Goal: Task Accomplishment & Management: Use online tool/utility

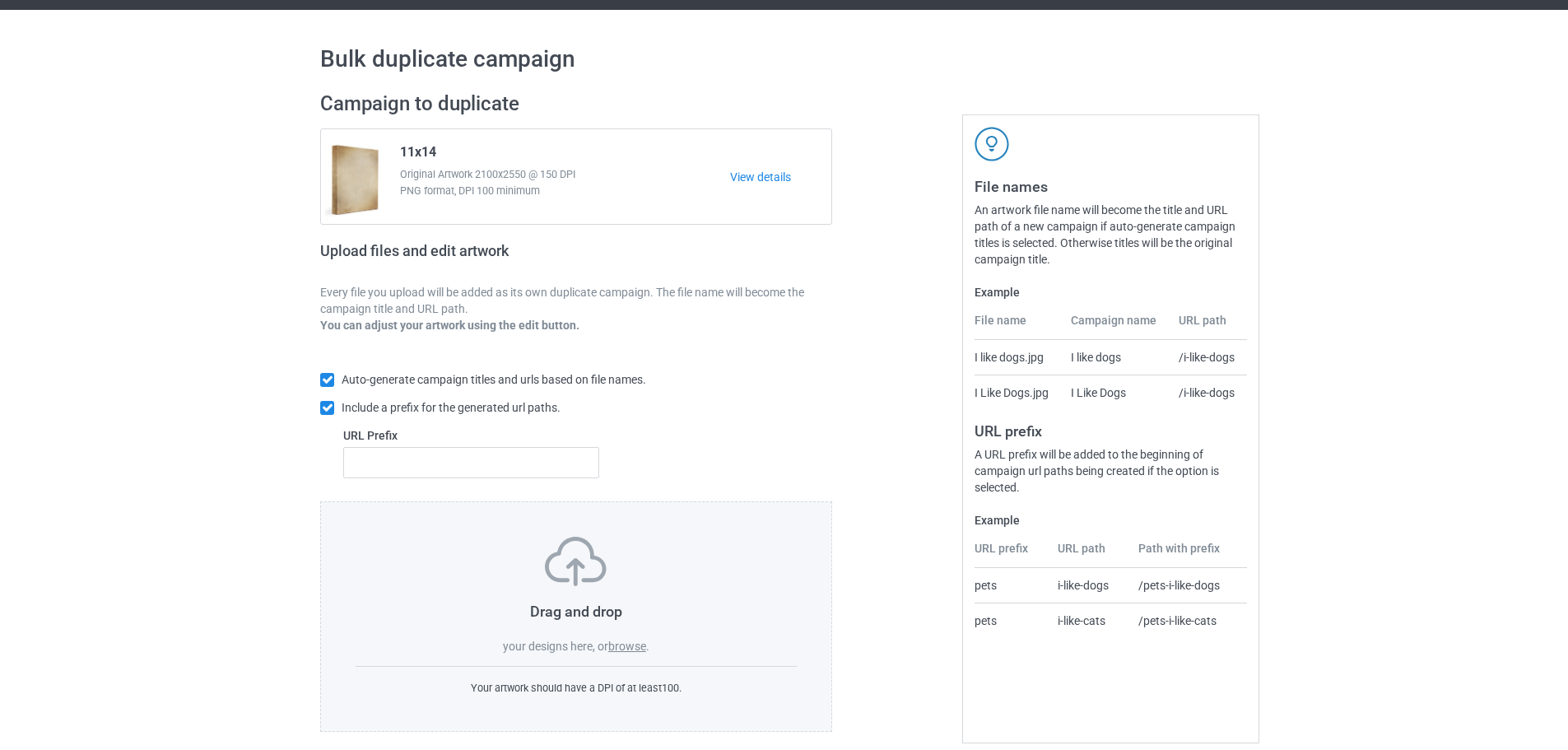
scroll to position [52, 0]
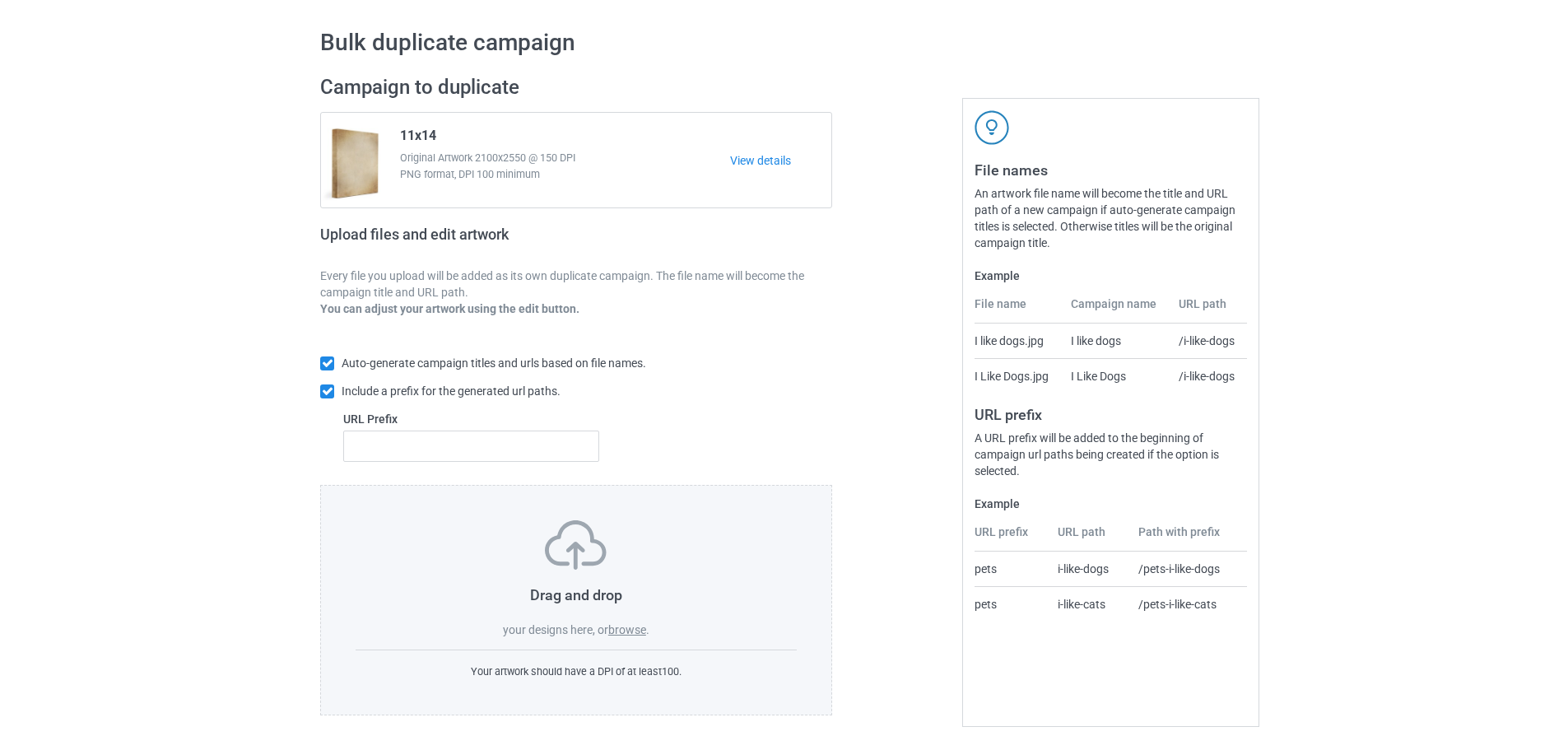
click at [623, 626] on label "browse" at bounding box center [626, 629] width 37 height 13
click at [0, 0] on input "browse" at bounding box center [0, 0] width 0 height 0
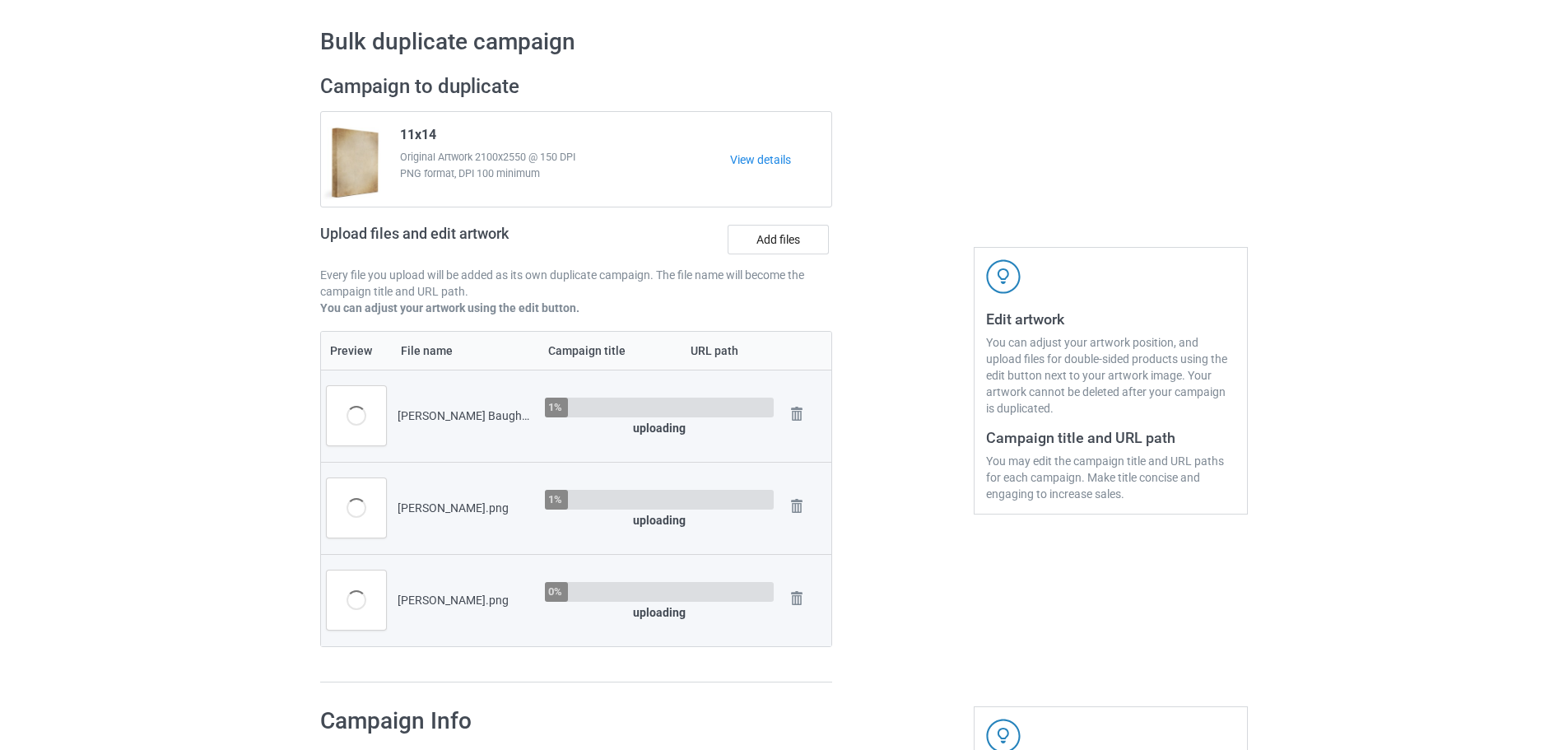
scroll to position [382, 0]
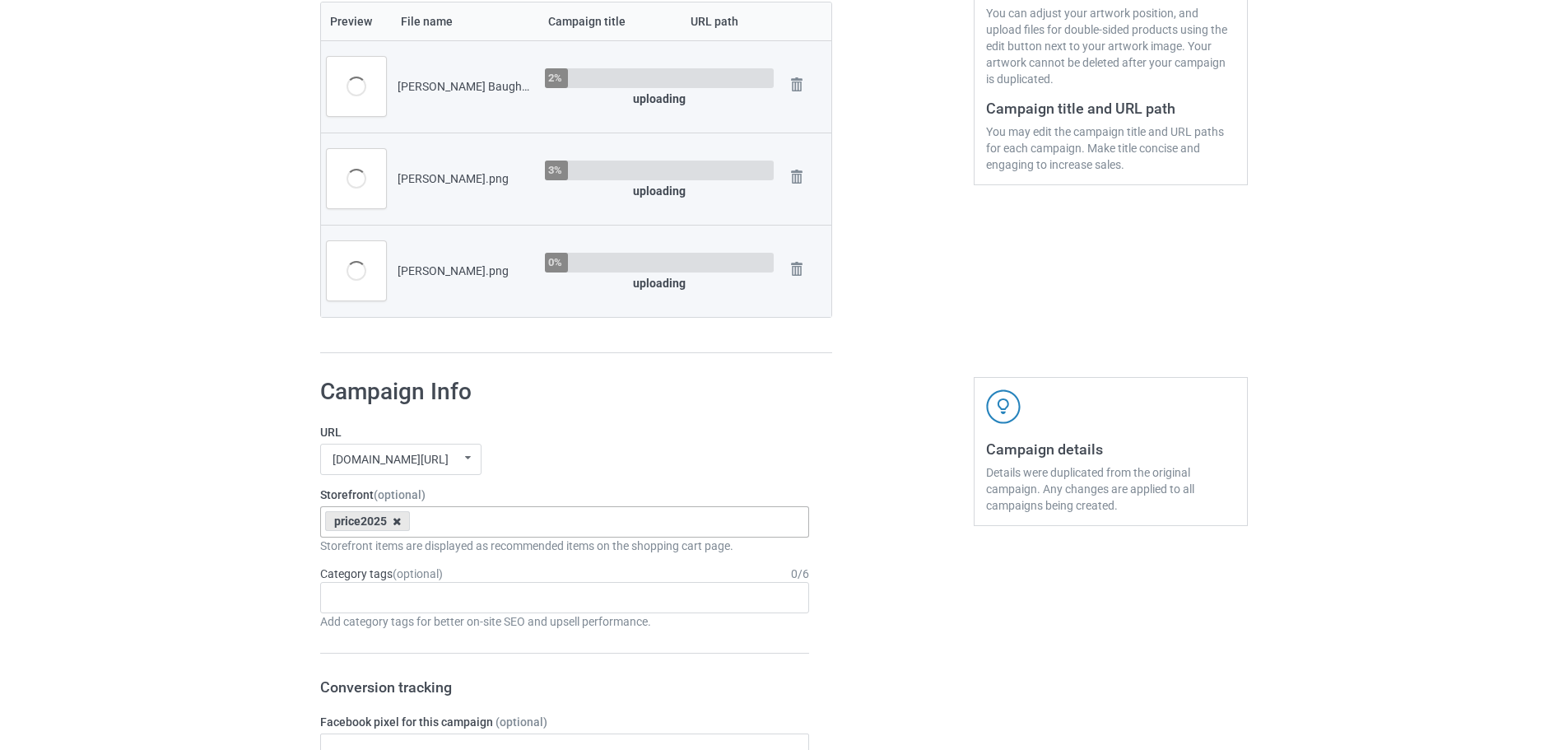
click at [396, 518] on icon at bounding box center [396, 522] width 8 height 10
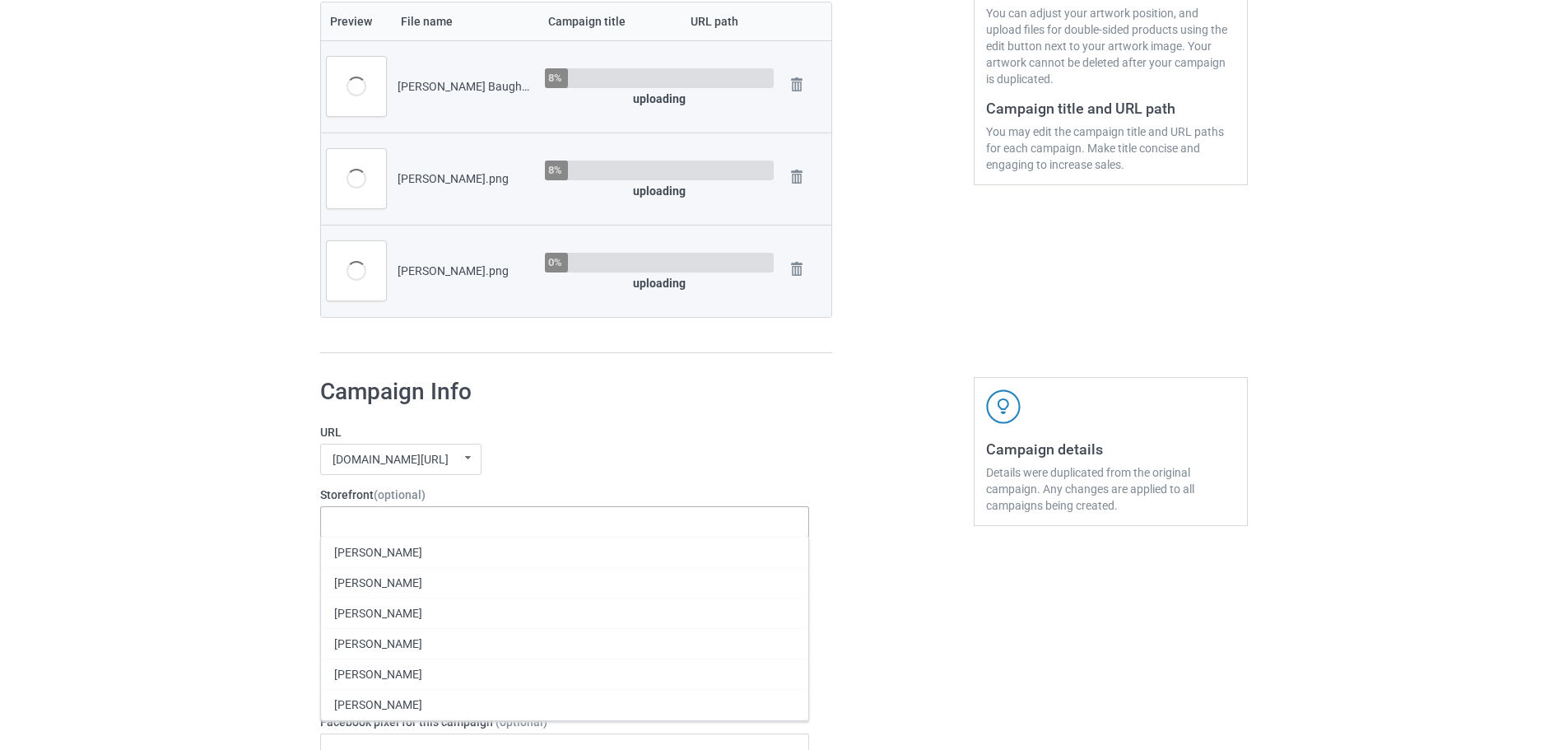
click at [551, 464] on div "[DOMAIN_NAME][URL] [DOMAIN_NAME][URL] [DOMAIN_NAME][URL] 63fb7ea997fa79002d2400…" at bounding box center [564, 459] width 489 height 31
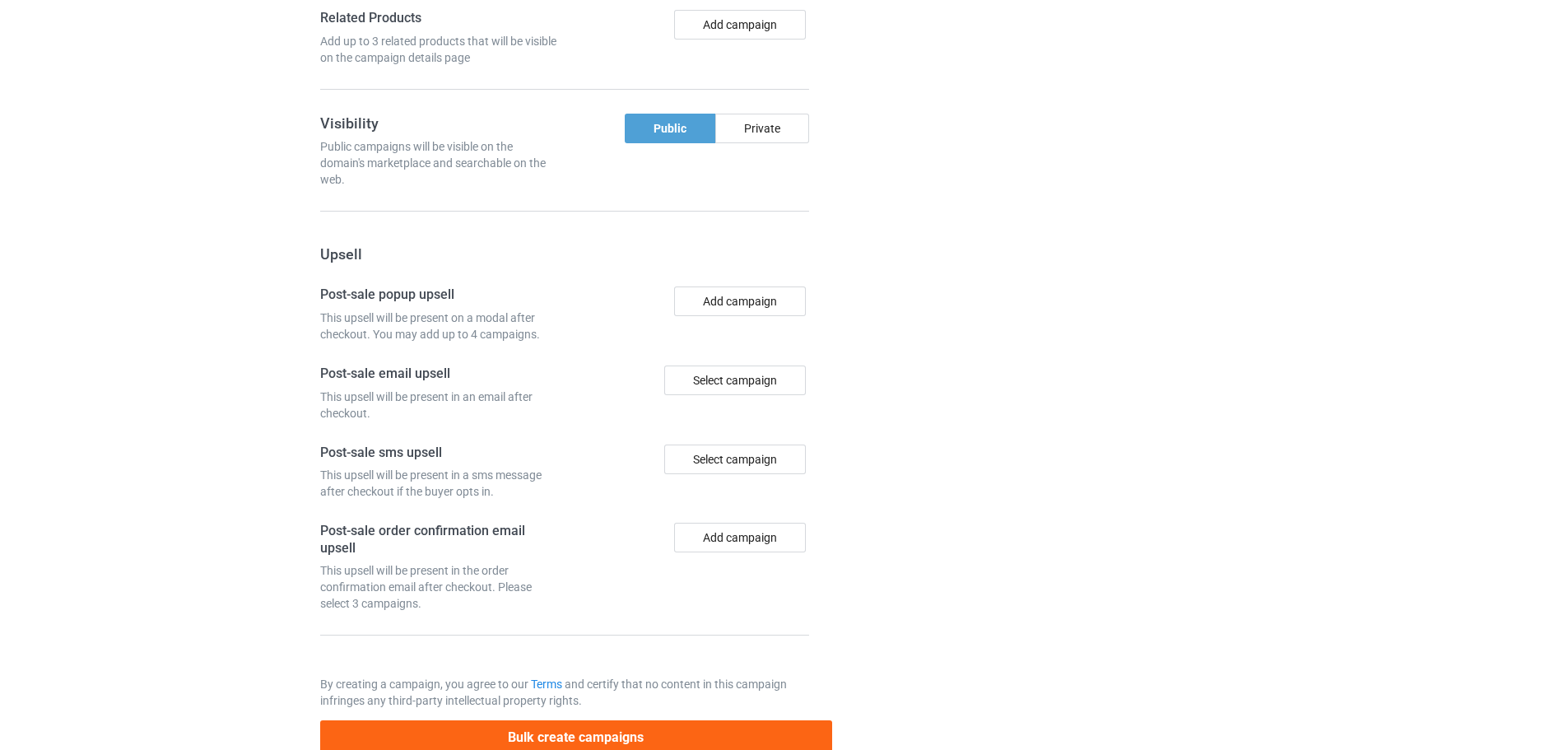
scroll to position [1531, 0]
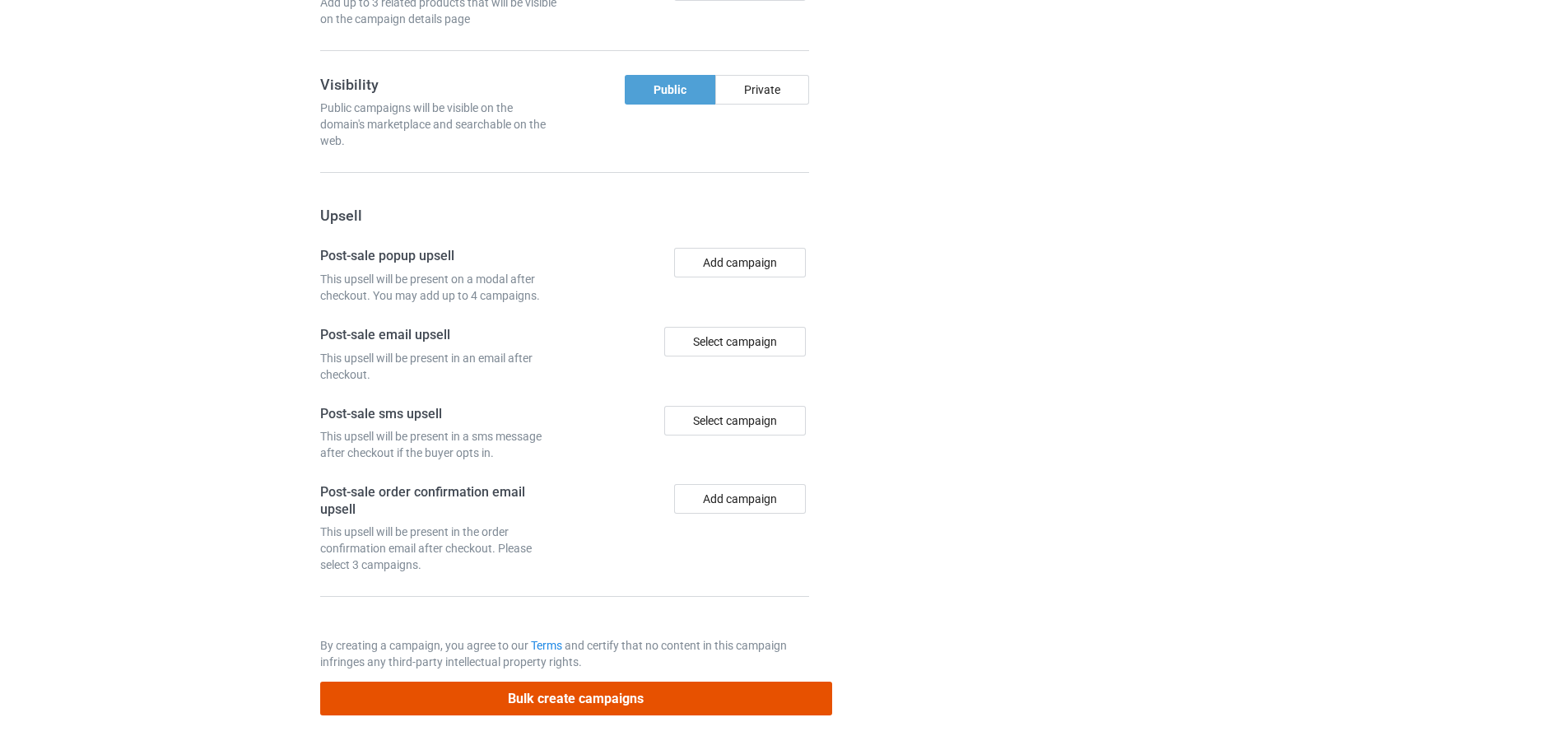
click at [622, 700] on button "Bulk create campaigns" at bounding box center [577, 698] width 512 height 34
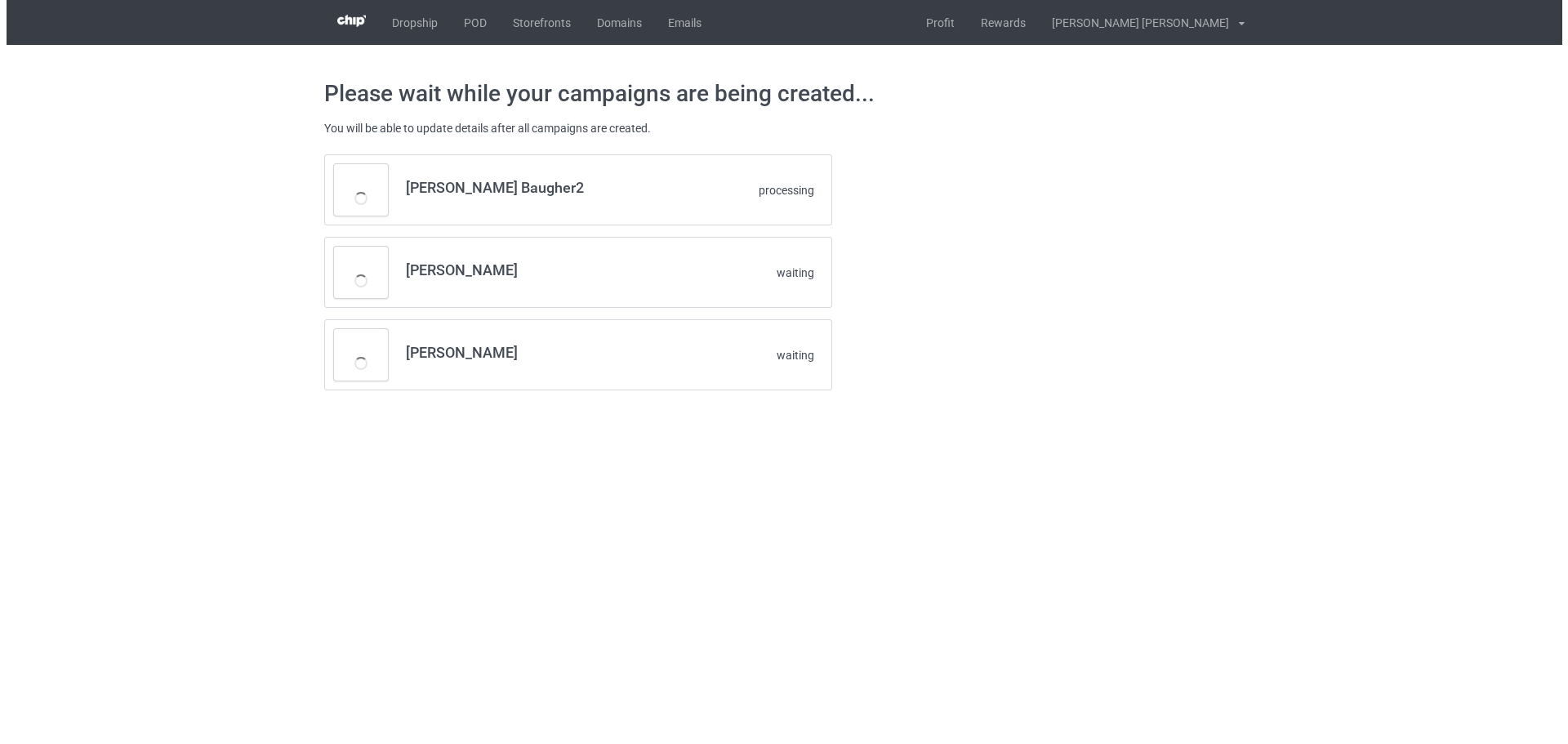
scroll to position [0, 0]
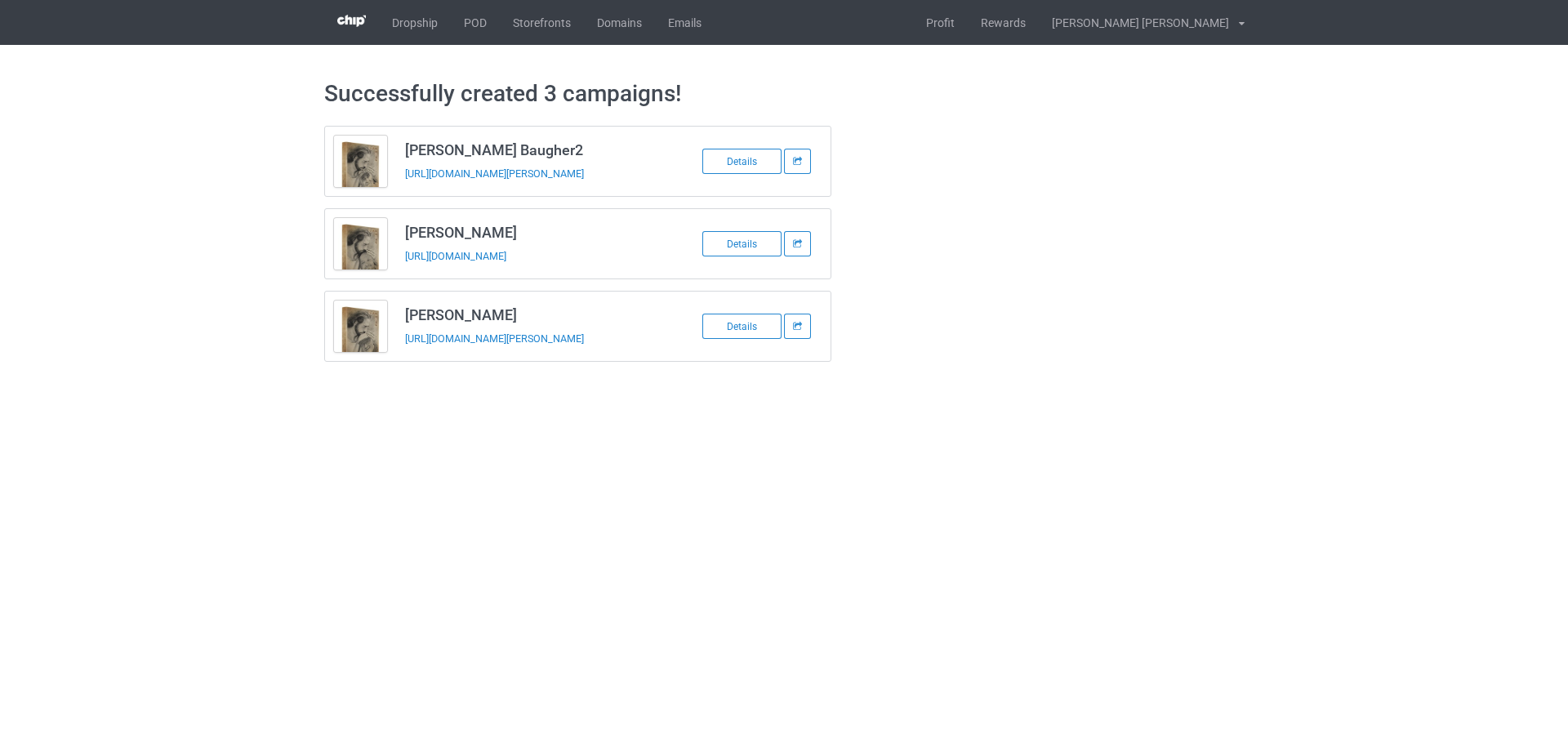
drag, startPoint x: 402, startPoint y: 149, endPoint x: 564, endPoint y: 150, distance: 162.0
click at [564, 150] on td "[PERSON_NAME] Baugher2 [URL][DOMAIN_NAME][PERSON_NAME]" at bounding box center [533, 161] width 276 height 69
drag, startPoint x: 568, startPoint y: 153, endPoint x: 406, endPoint y: 149, distance: 162.0
click at [406, 149] on h3 "[PERSON_NAME] Baugher2" at bounding box center [534, 150] width 258 height 19
copy h3 "[PERSON_NAME]"
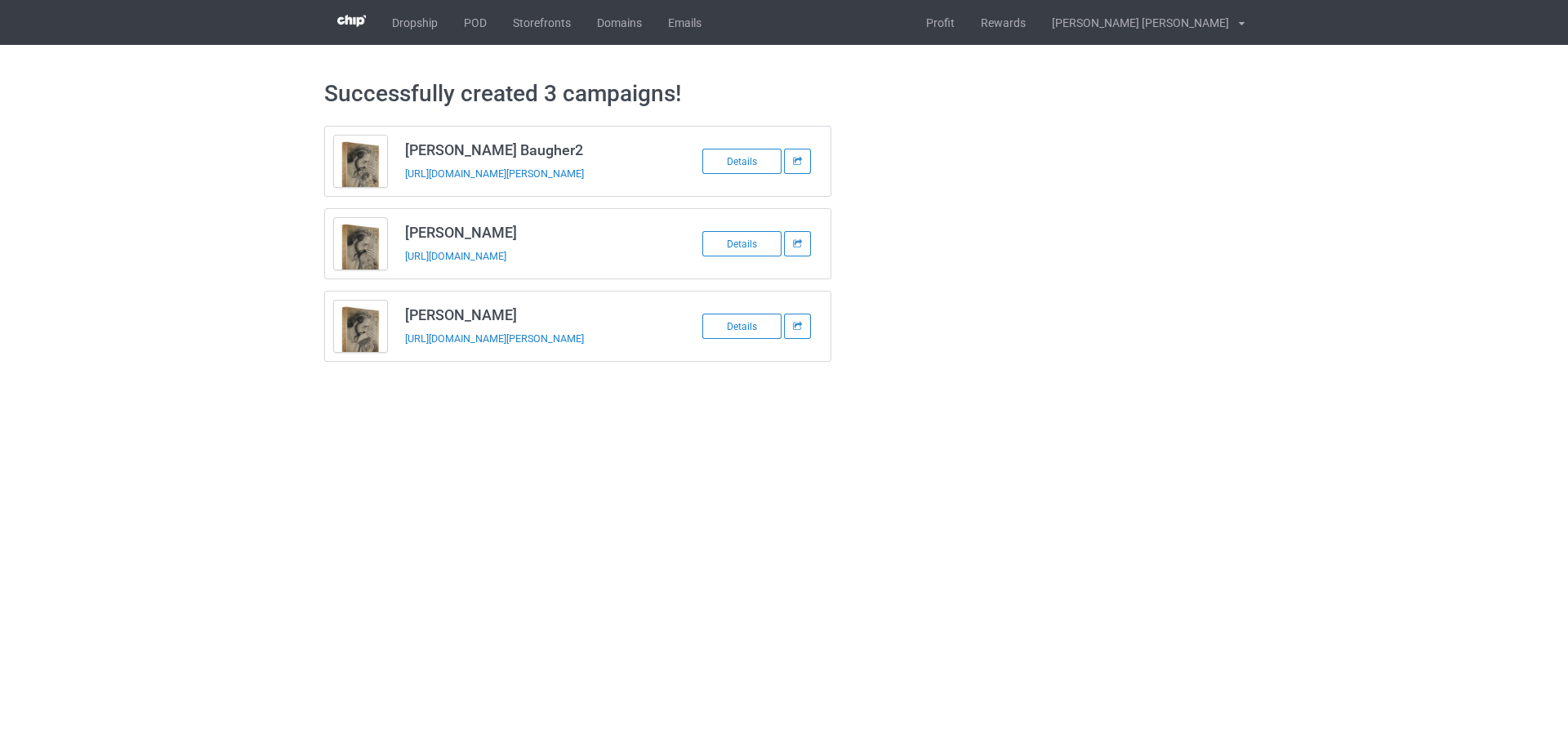
click at [424, 184] on td "[PERSON_NAME] Baugher2 [URL][DOMAIN_NAME][PERSON_NAME]" at bounding box center [533, 161] width 276 height 69
copy tbody "[PERSON_NAME] Baugher2"
click at [443, 238] on h3 "[PERSON_NAME]" at bounding box center [534, 232] width 258 height 19
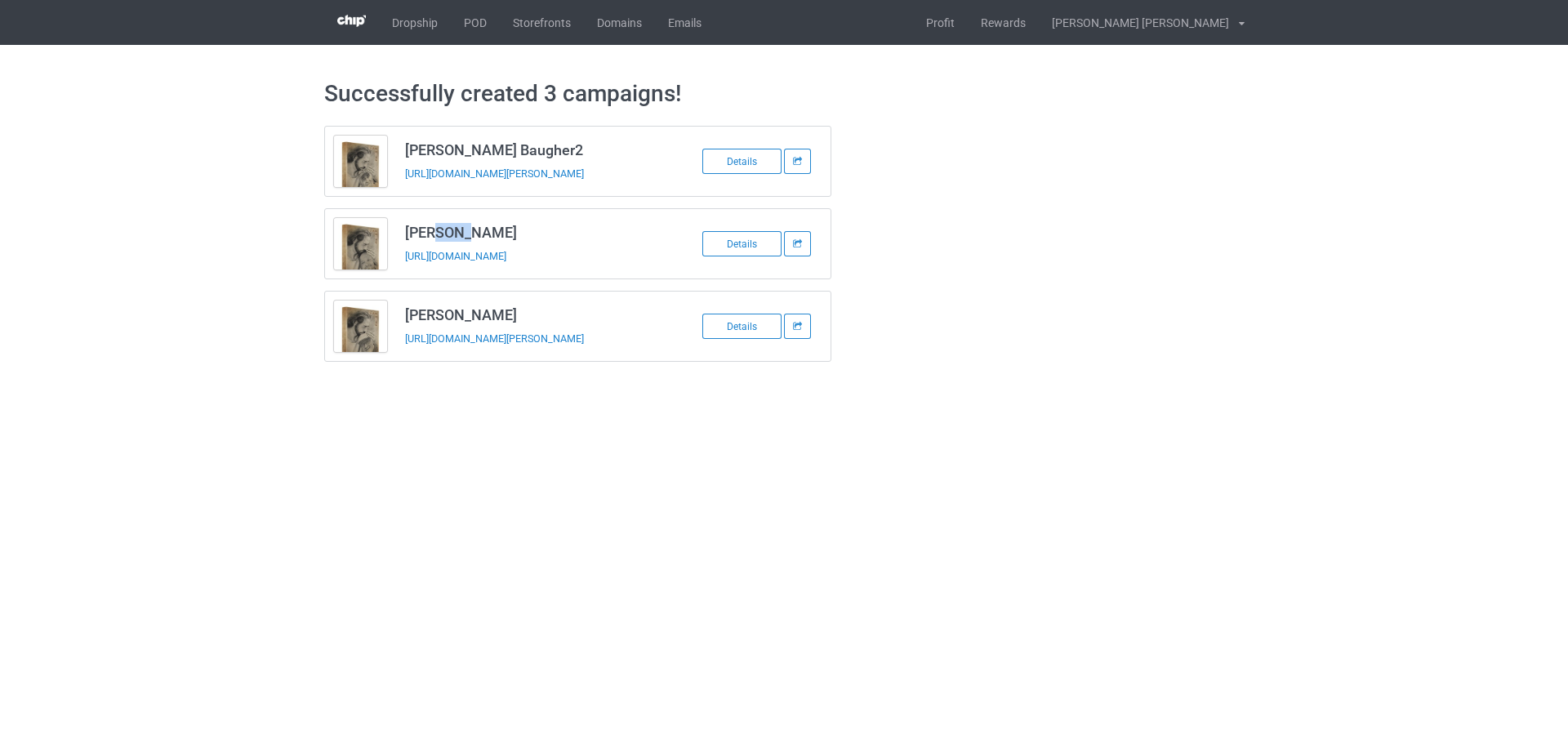
click at [442, 238] on h3 "[PERSON_NAME]" at bounding box center [534, 232] width 258 height 19
copy h3 "[PERSON_NAME]"
click at [438, 266] on td "[PERSON_NAME] [URL][DOMAIN_NAME]" at bounding box center [533, 244] width 276 height 69
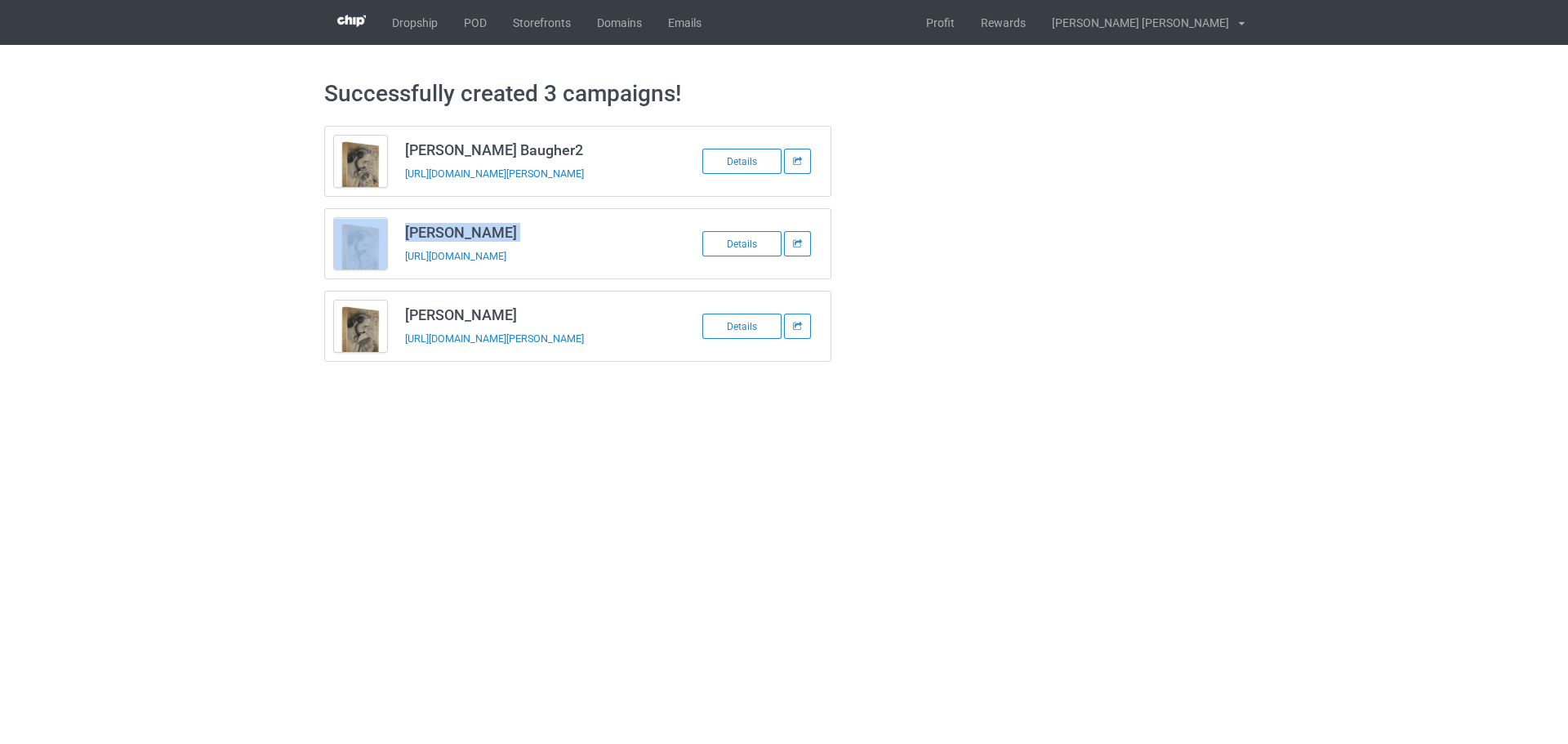
click at [438, 266] on td "[PERSON_NAME] [URL][DOMAIN_NAME]" at bounding box center [533, 244] width 276 height 69
copy tbody "[PERSON_NAME]"
click at [473, 313] on h3 "[PERSON_NAME]" at bounding box center [534, 315] width 258 height 19
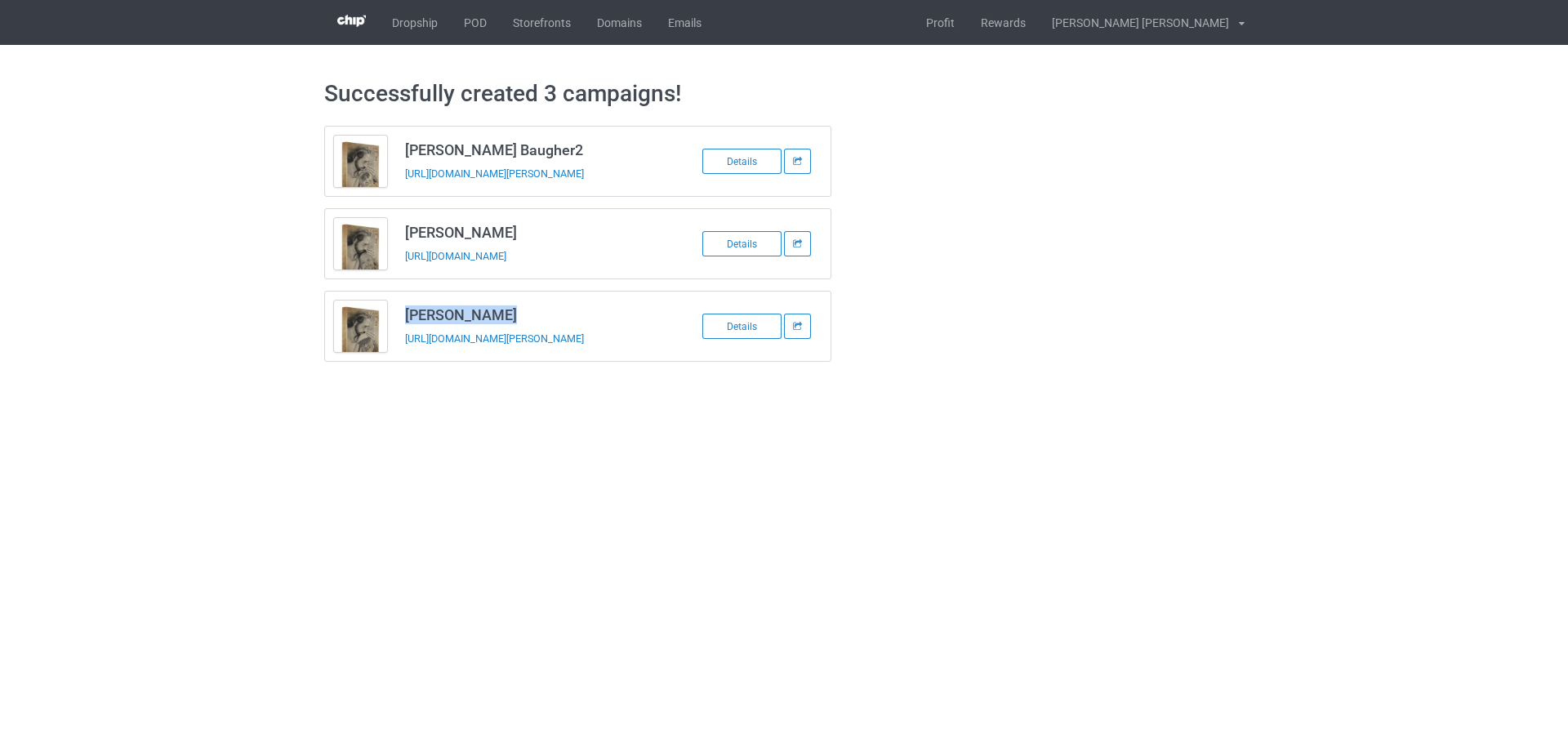
copy h3 "[PERSON_NAME]"
click at [430, 356] on td "[PERSON_NAME] [URL][DOMAIN_NAME][PERSON_NAME]" at bounding box center [533, 326] width 276 height 69
copy tbody "[PERSON_NAME]"
